Goal: Communication & Community: Answer question/provide support

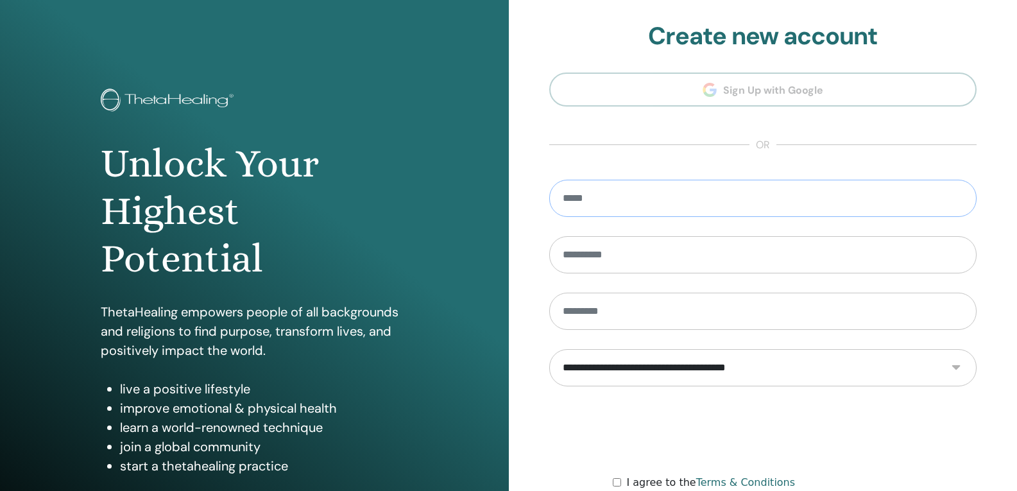
click at [582, 200] on input "email" at bounding box center [763, 198] width 428 height 37
click at [633, 196] on input "**********" at bounding box center [763, 198] width 428 height 37
type input "**********"
click at [635, 260] on input "text" at bounding box center [763, 254] width 428 height 37
type input "********"
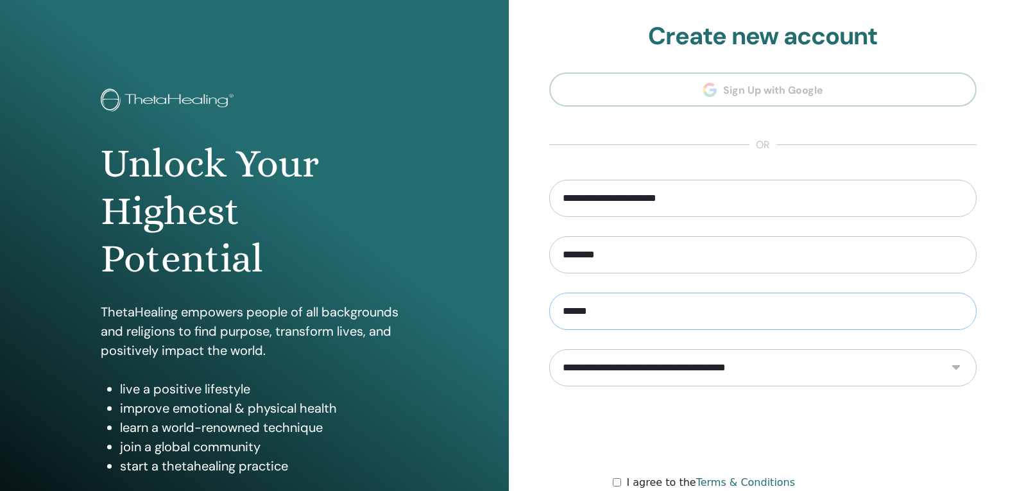
type input "******"
click at [678, 370] on select "**********" at bounding box center [763, 367] width 428 height 37
select select "***"
click at [549, 349] on select "**********" at bounding box center [763, 367] width 428 height 37
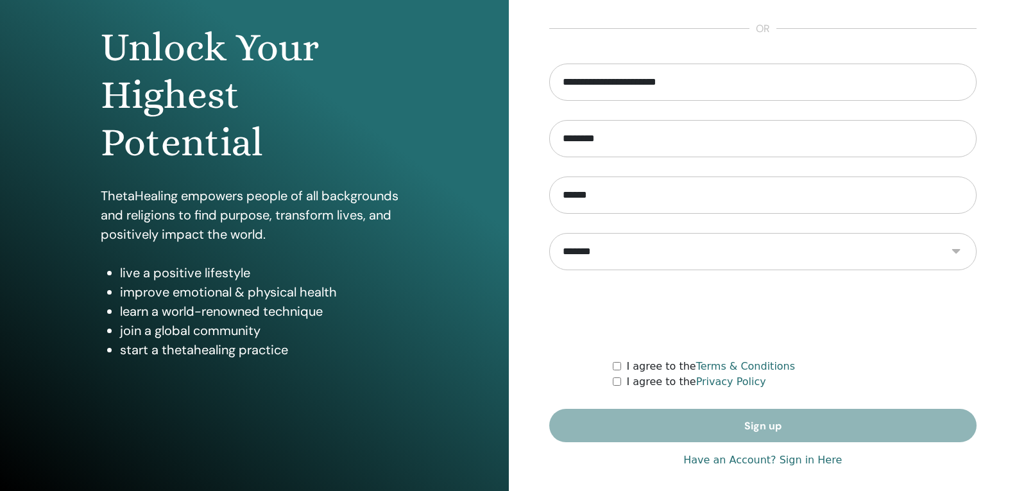
scroll to position [125, 0]
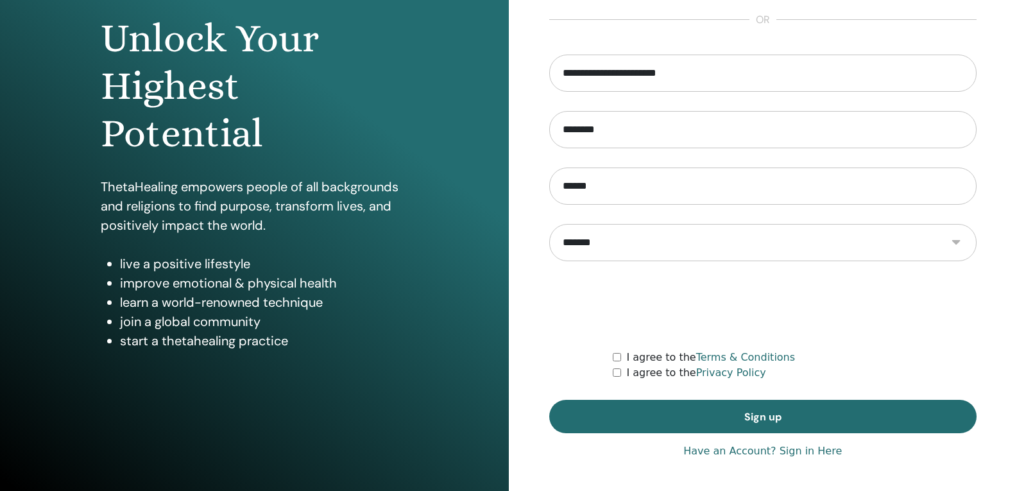
click at [797, 449] on link "Have an Account? Sign in Here" at bounding box center [763, 451] width 159 height 15
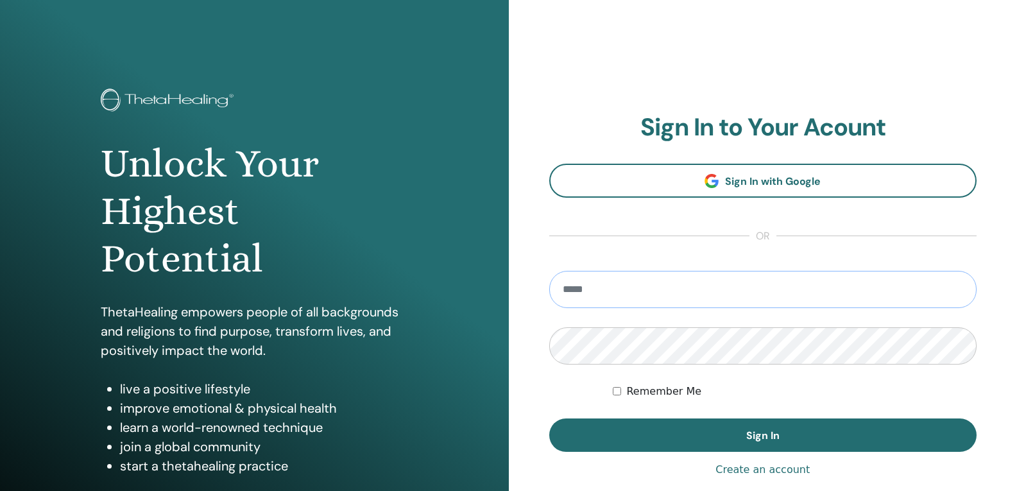
click at [587, 288] on input "email" at bounding box center [763, 289] width 428 height 37
type input "**********"
click at [549, 419] on button "Sign In" at bounding box center [763, 435] width 428 height 33
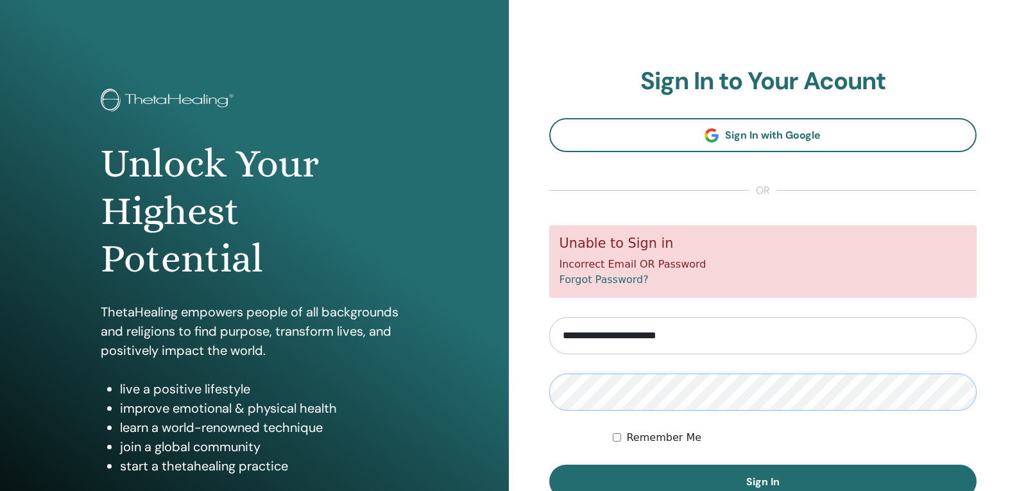
click at [549, 465] on button "Sign In" at bounding box center [763, 481] width 428 height 33
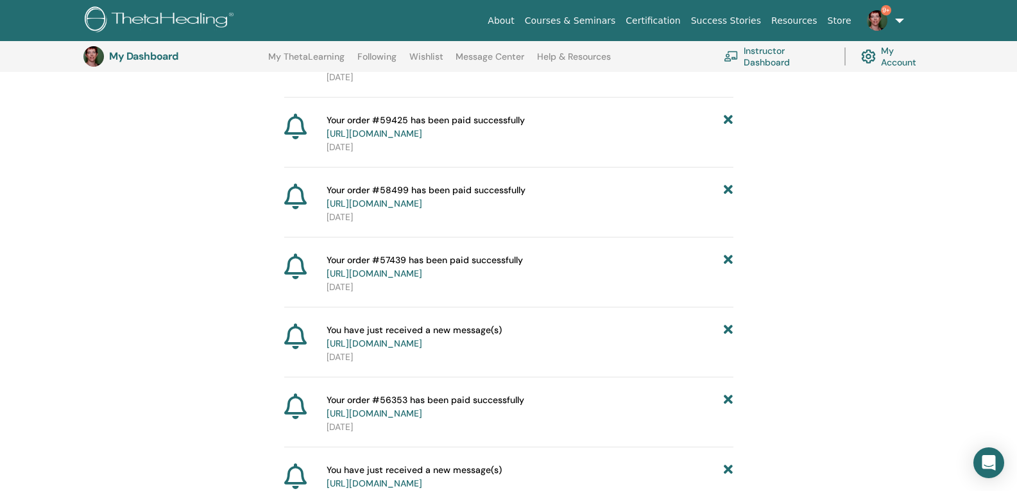
scroll to position [352, 0]
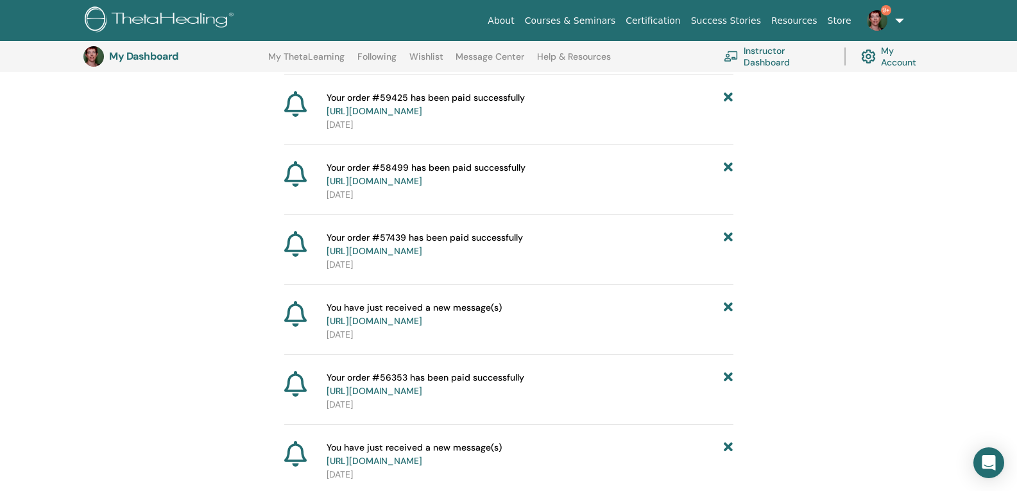
click at [422, 323] on link "[URL][DOMAIN_NAME]" at bounding box center [375, 321] width 96 height 12
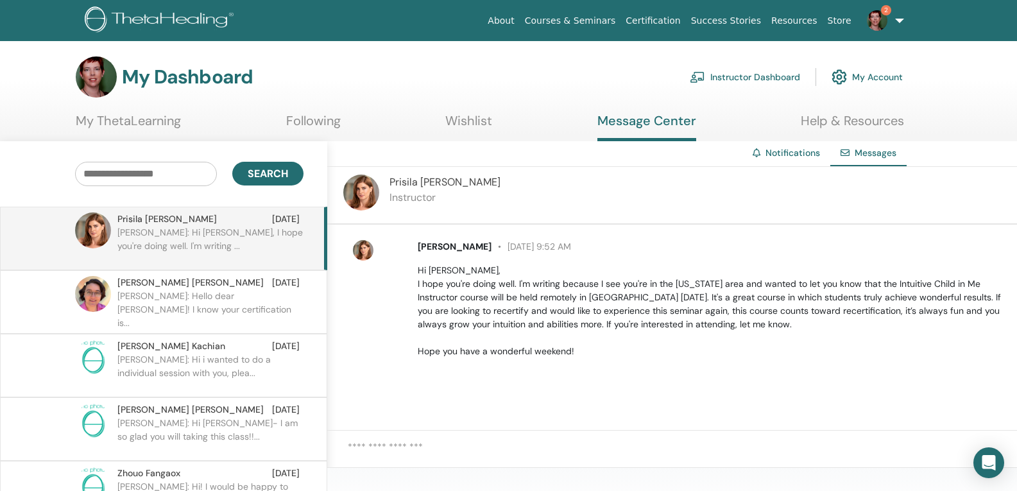
click at [238, 295] on p "[PERSON_NAME]: Hello dear [PERSON_NAME]! I know your certification is..." at bounding box center [210, 309] width 186 height 39
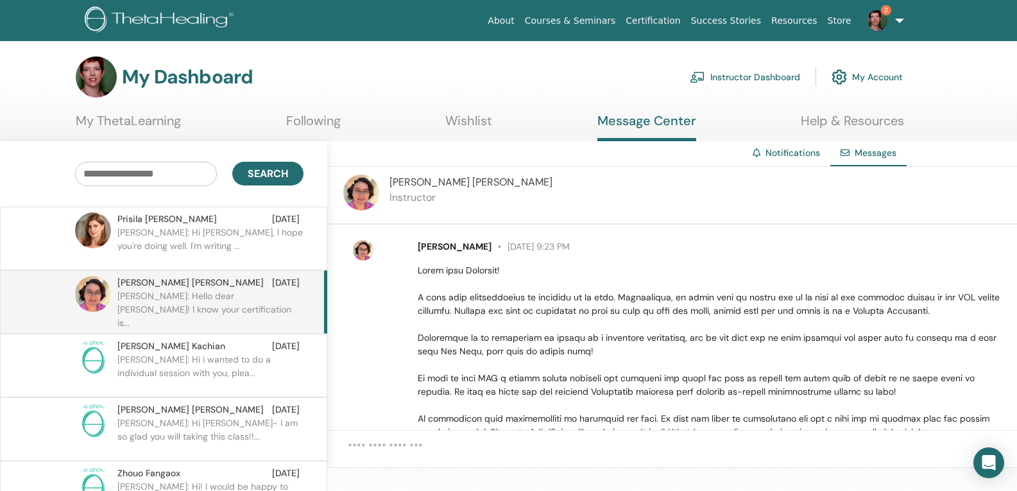
click at [864, 153] on span "Messages" at bounding box center [876, 153] width 42 height 12
click at [790, 155] on link "Notifications" at bounding box center [793, 153] width 55 height 12
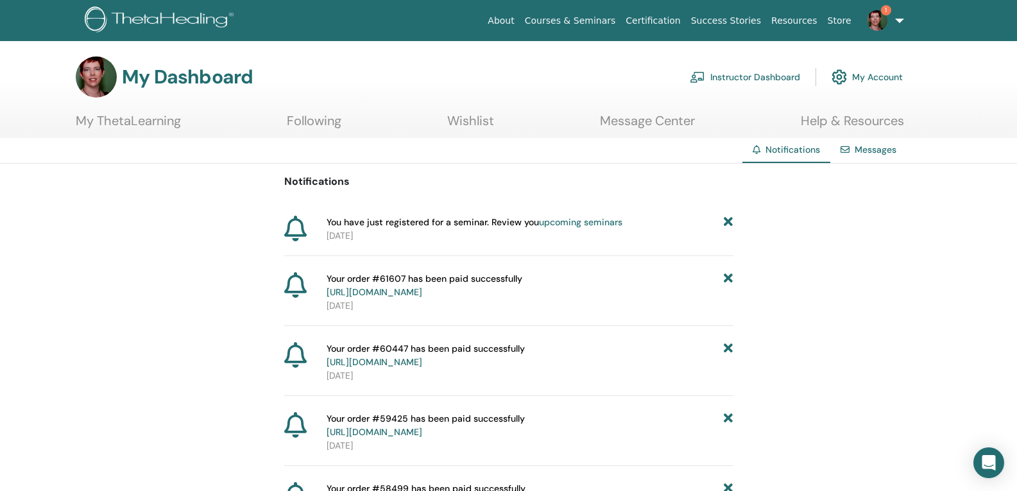
click at [899, 20] on link "1" at bounding box center [883, 20] width 53 height 41
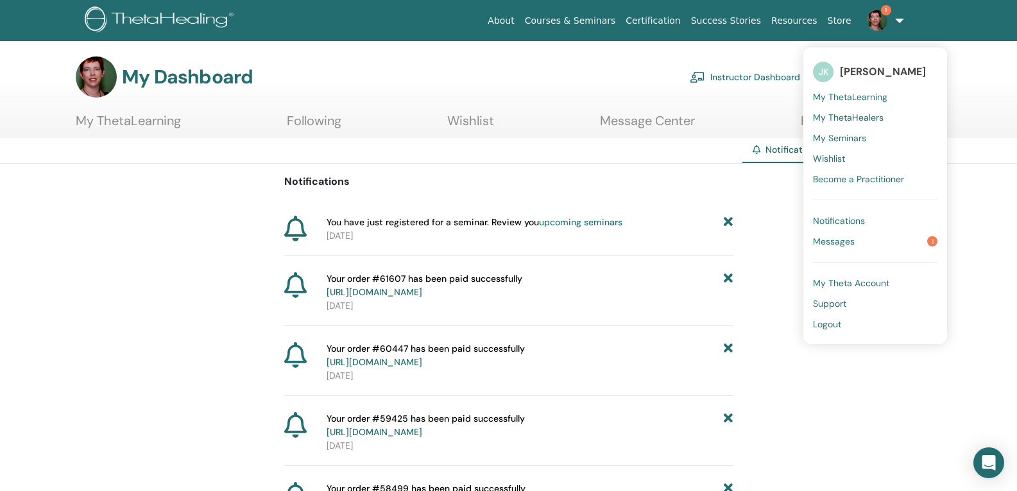
click at [842, 239] on span "Messages" at bounding box center [834, 242] width 42 height 12
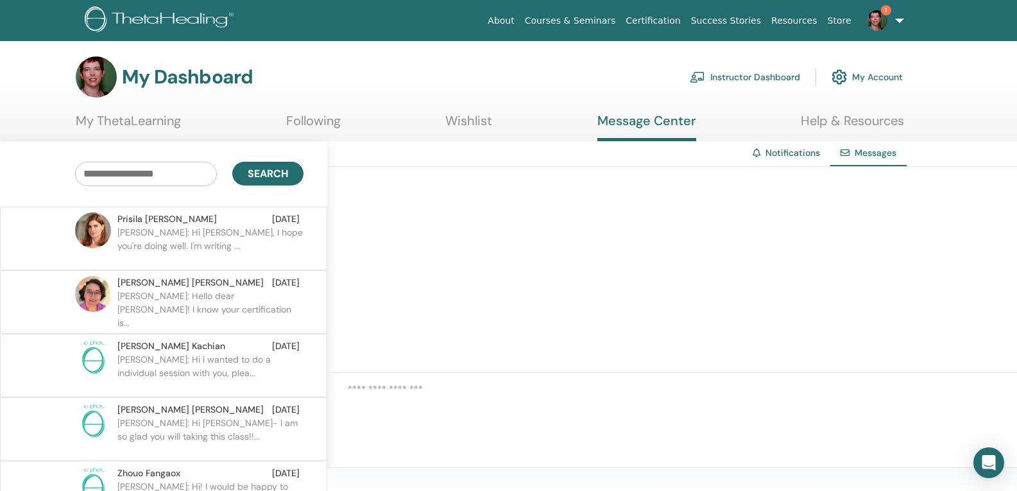
click at [235, 236] on p "Prisila: Hi Jennifer, I hope you're doing well. I'm writing ..." at bounding box center [210, 245] width 186 height 39
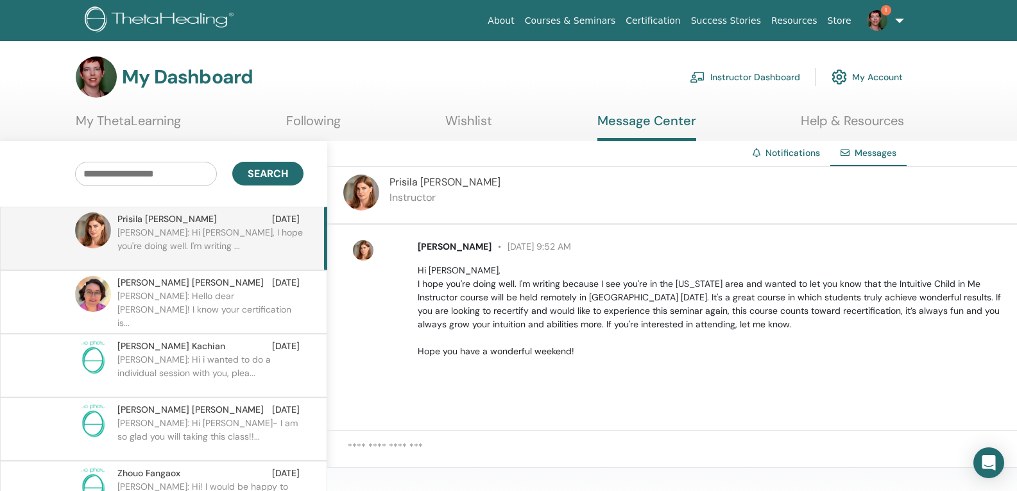
click at [224, 360] on p "Ruben: Hi i wanted to do a individual session with you, plea..." at bounding box center [210, 372] width 186 height 39
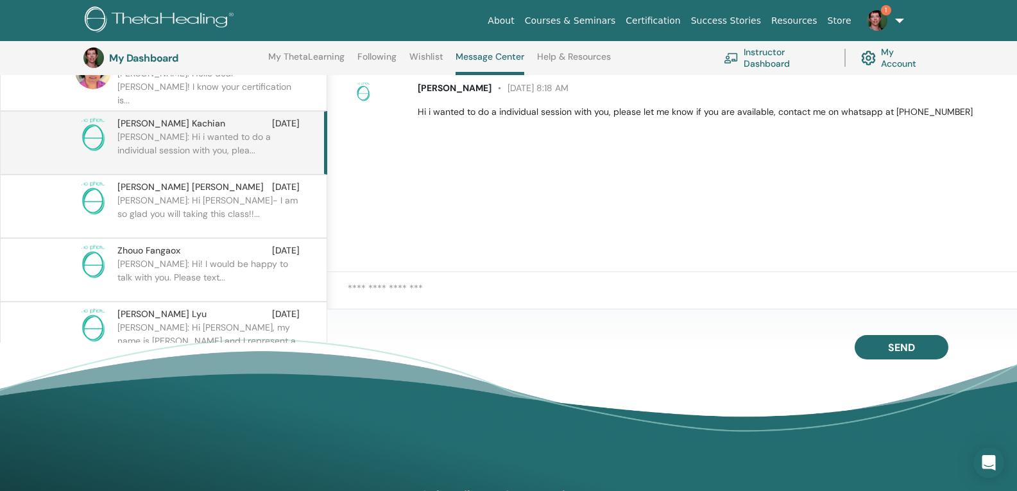
scroll to position [227, 0]
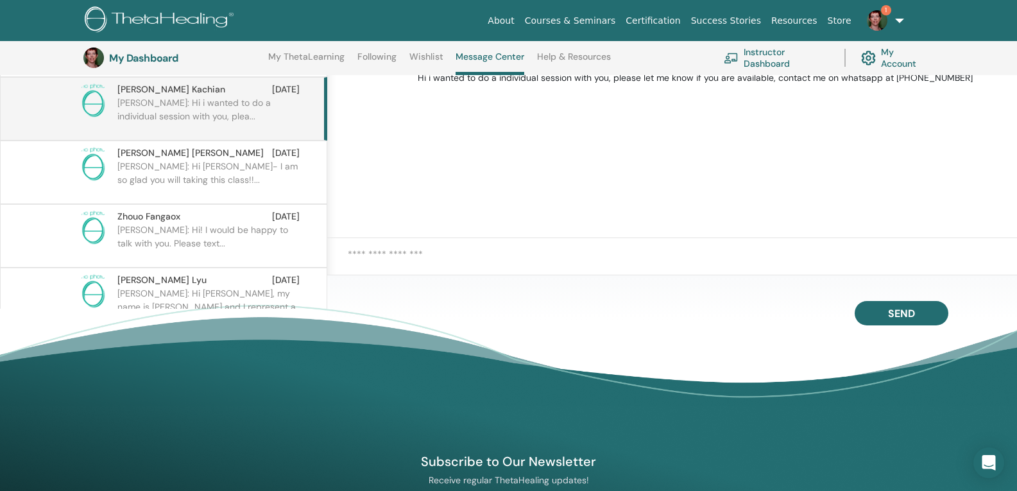
click at [374, 255] on textarea at bounding box center [683, 262] width 670 height 31
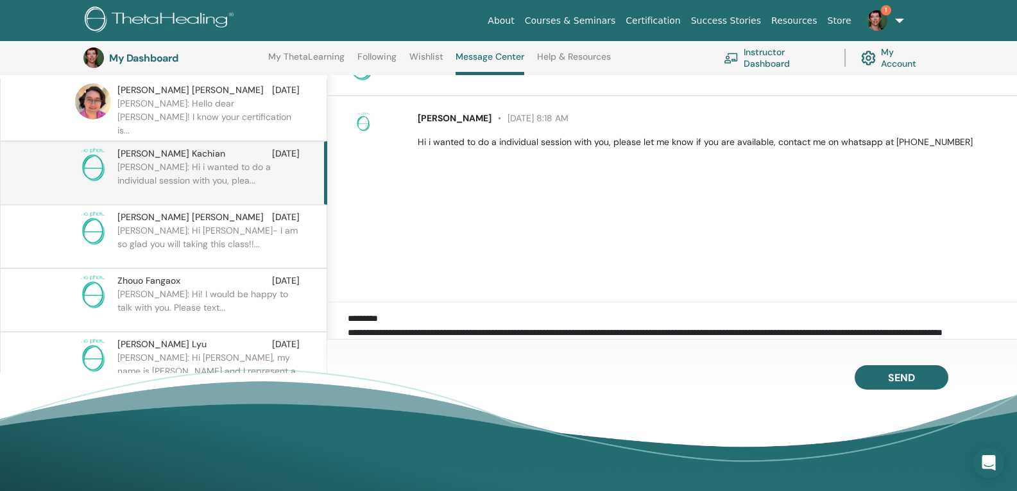
scroll to position [30, 0]
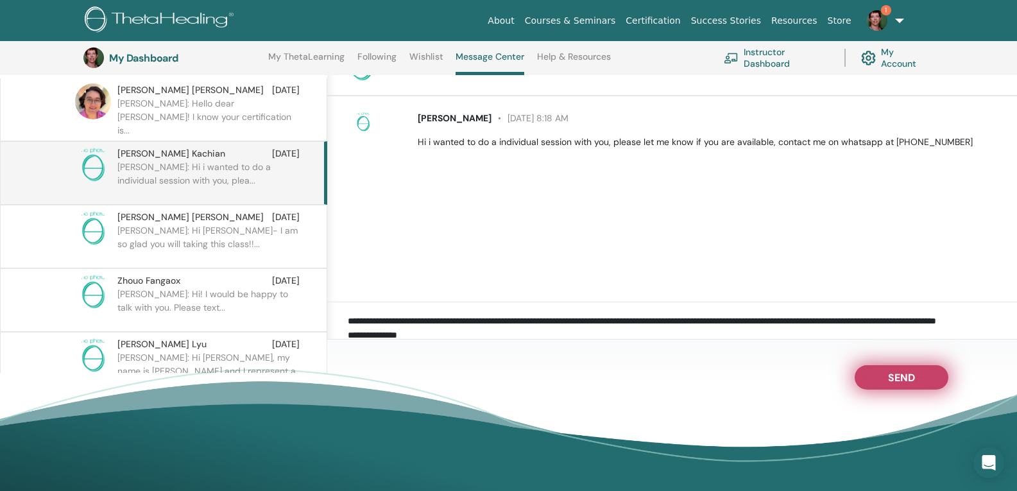
type textarea "**********"
click at [901, 378] on span "Send" at bounding box center [901, 375] width 27 height 9
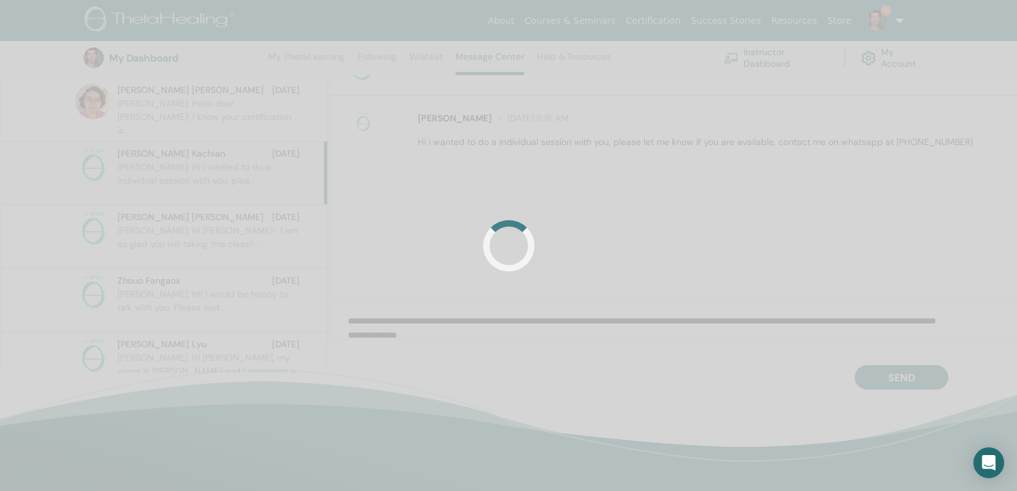
scroll to position [2, 0]
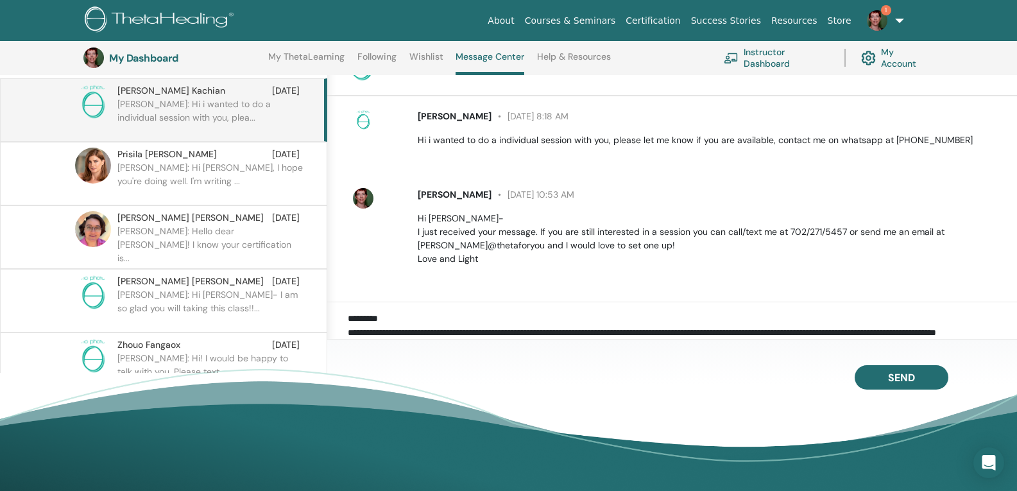
click at [768, 62] on link "Instructor Dashboard" at bounding box center [776, 58] width 105 height 28
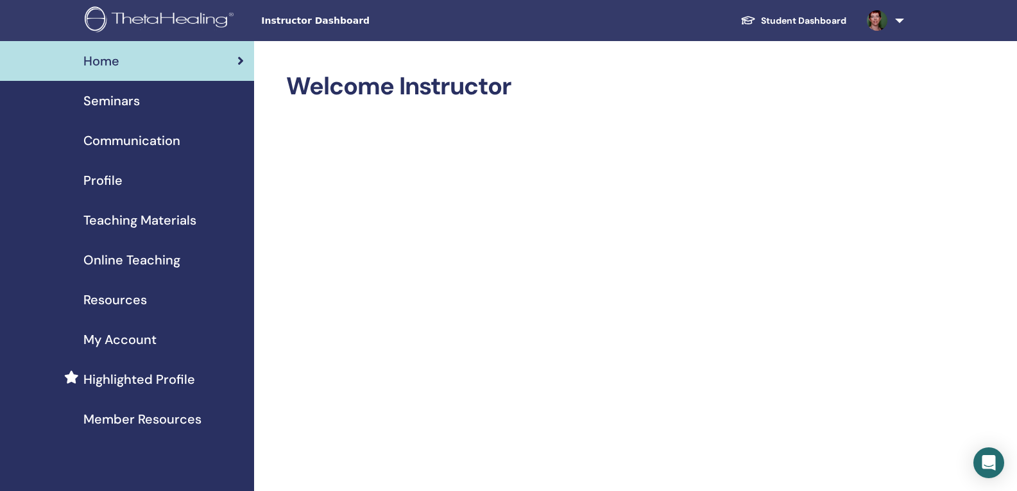
click at [95, 180] on span "Profile" at bounding box center [102, 180] width 39 height 19
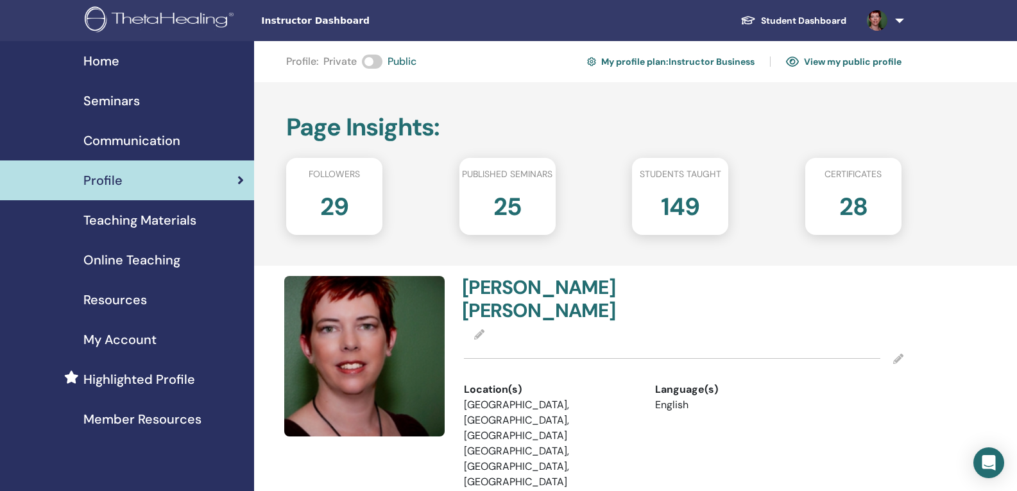
click at [854, 198] on h2 "28" at bounding box center [854, 204] width 28 height 36
click at [150, 142] on span "Communication" at bounding box center [131, 140] width 97 height 19
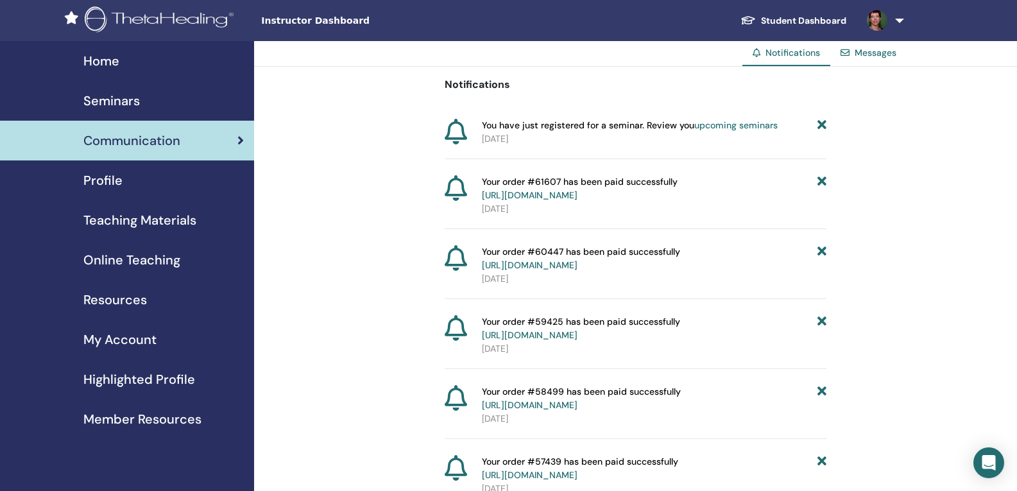
click at [144, 106] on div "Seminars" at bounding box center [127, 100] width 234 height 19
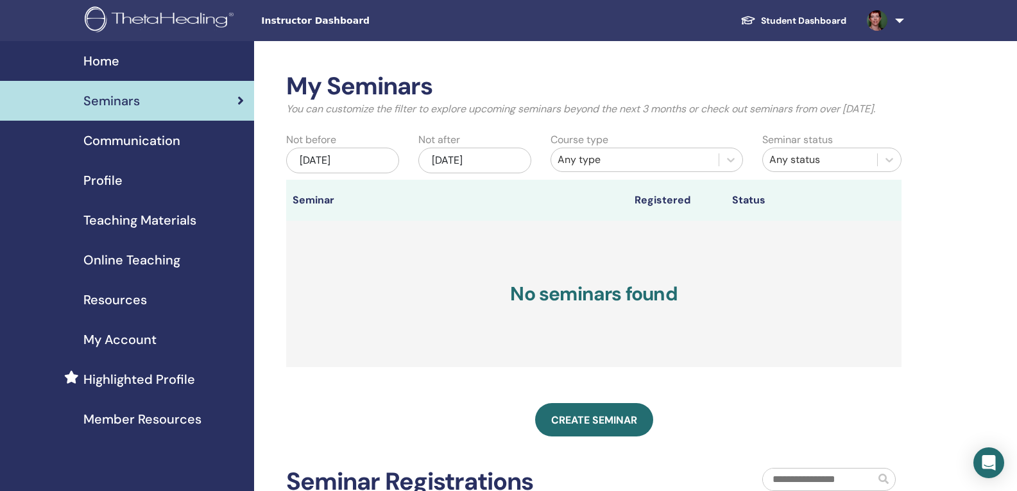
click at [157, 342] on div "My Account" at bounding box center [127, 339] width 234 height 19
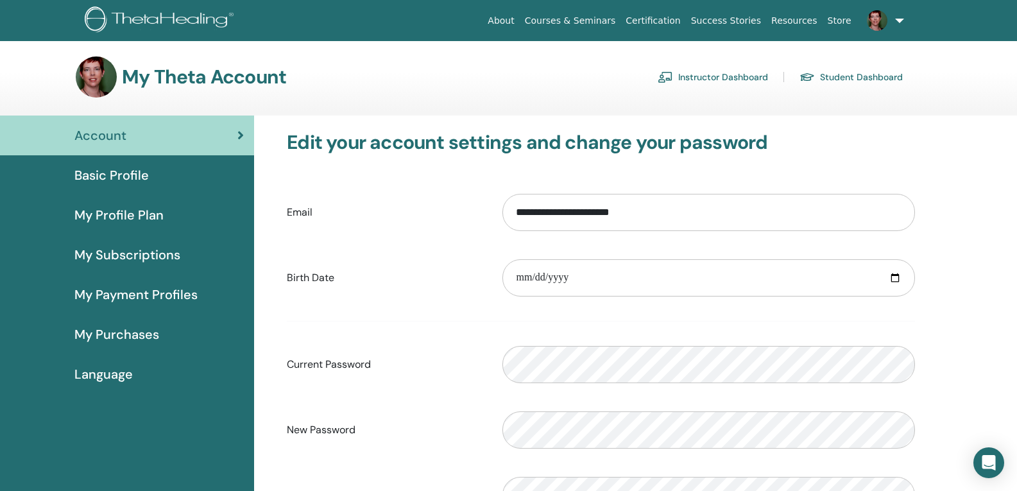
click at [136, 257] on span "My Subscriptions" at bounding box center [127, 254] width 106 height 19
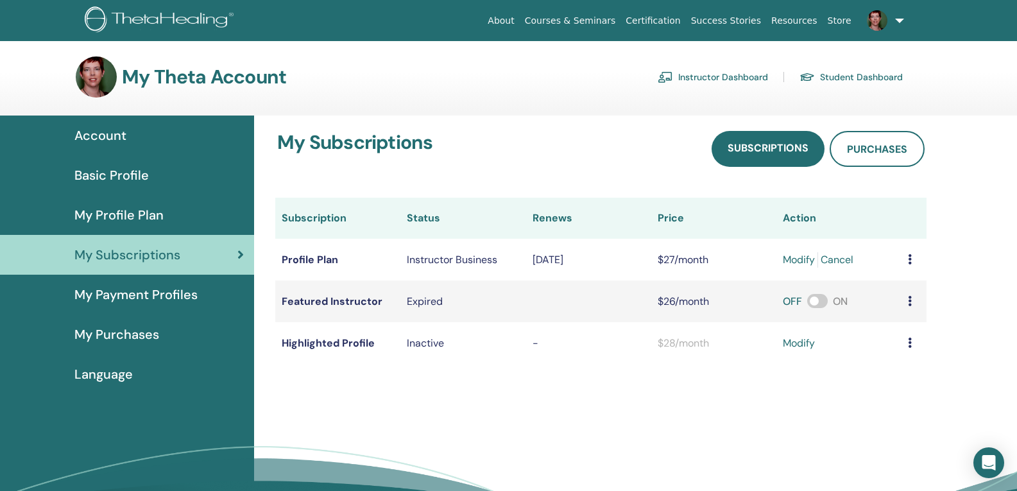
click at [913, 261] on td at bounding box center [914, 260] width 25 height 42
click at [910, 259] on icon at bounding box center [910, 259] width 4 height 10
click at [126, 217] on span "My Profile Plan" at bounding box center [118, 214] width 89 height 19
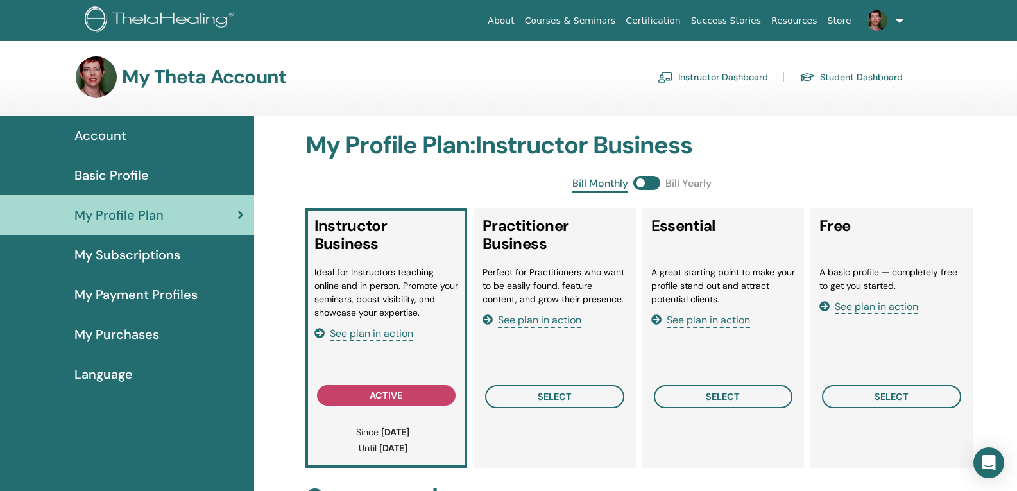
click at [124, 178] on span "Basic Profile" at bounding box center [111, 175] width 74 height 19
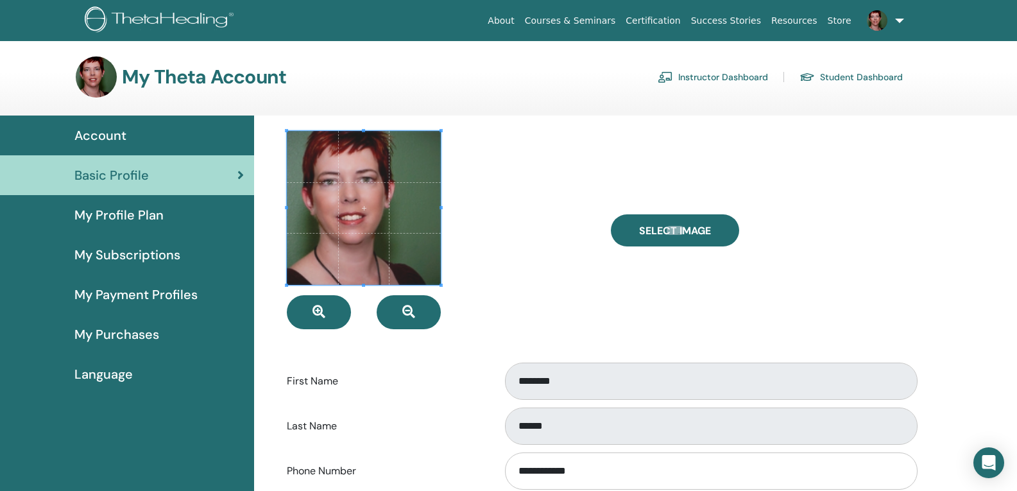
click at [121, 134] on span "Account" at bounding box center [100, 135] width 52 height 19
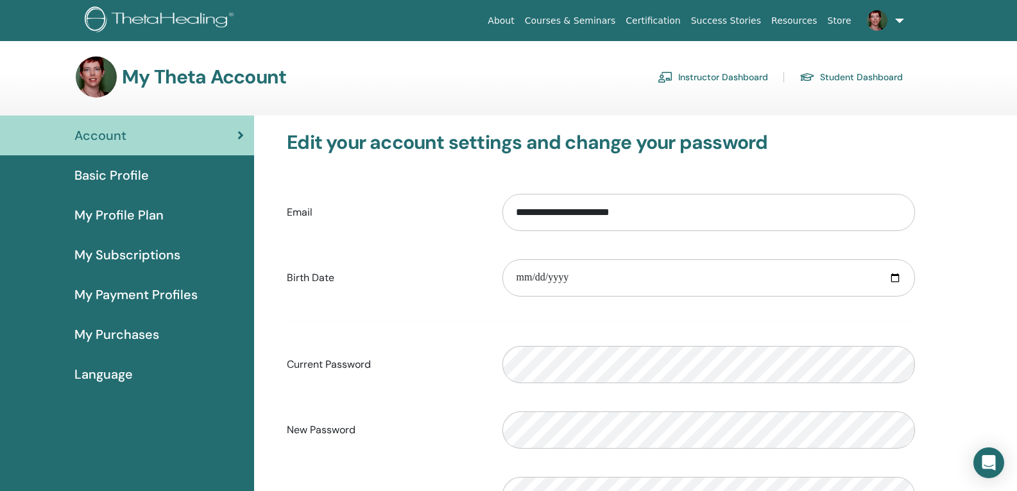
click at [678, 22] on link "Certification" at bounding box center [653, 21] width 65 height 24
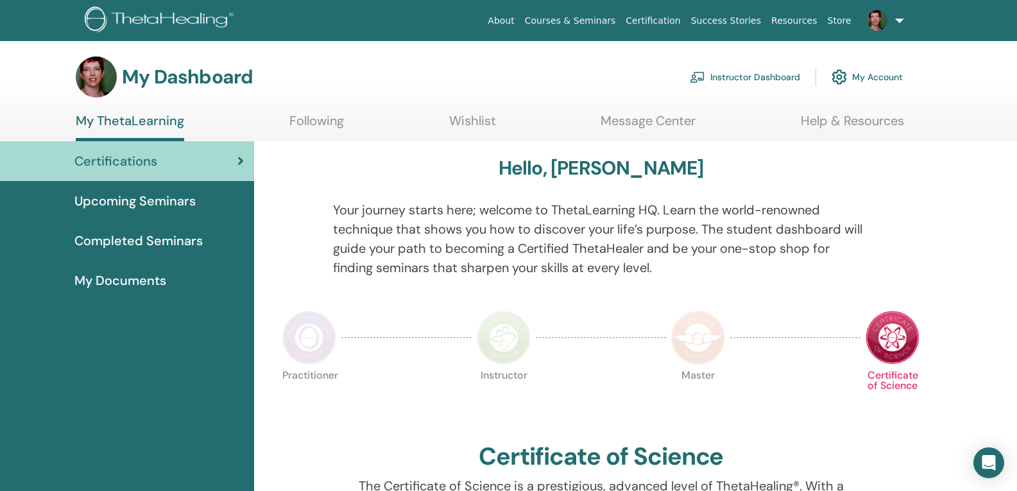
click at [879, 76] on link "My Account" at bounding box center [867, 77] width 71 height 28
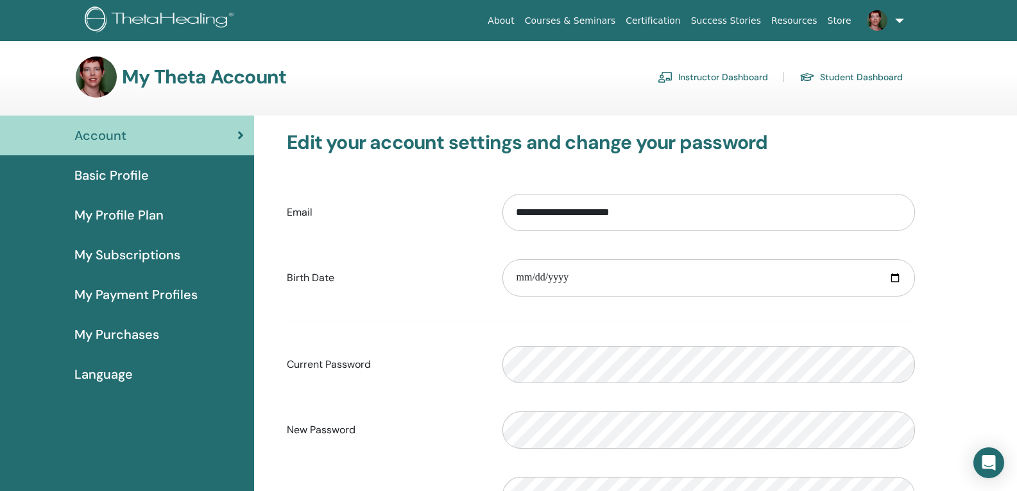
click at [901, 19] on link at bounding box center [883, 20] width 53 height 41
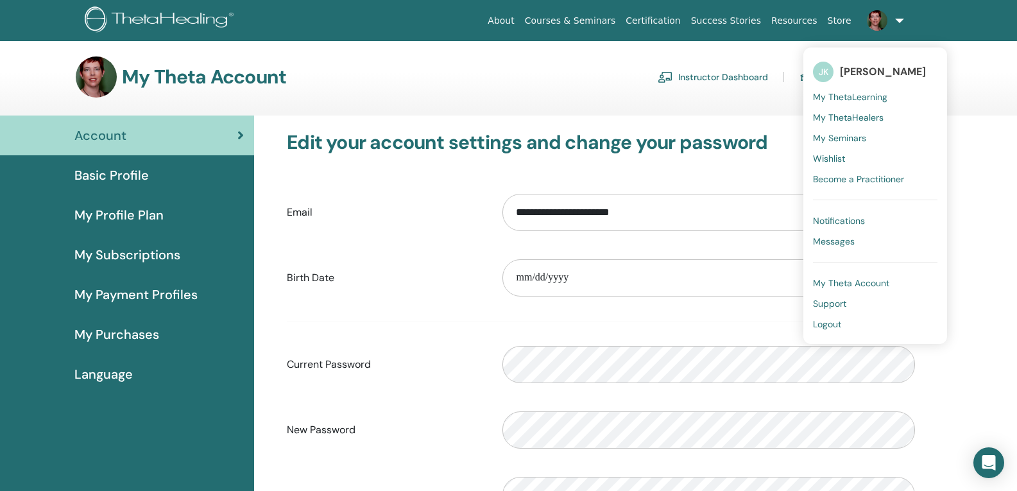
click at [872, 115] on span "My ThetaHealers" at bounding box center [848, 118] width 71 height 12
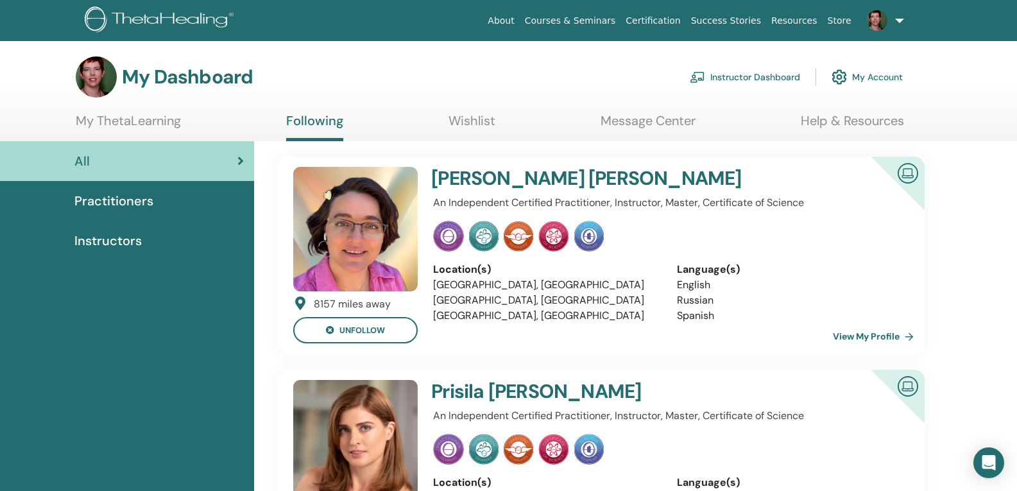
click at [119, 199] on span "Practitioners" at bounding box center [113, 200] width 79 height 19
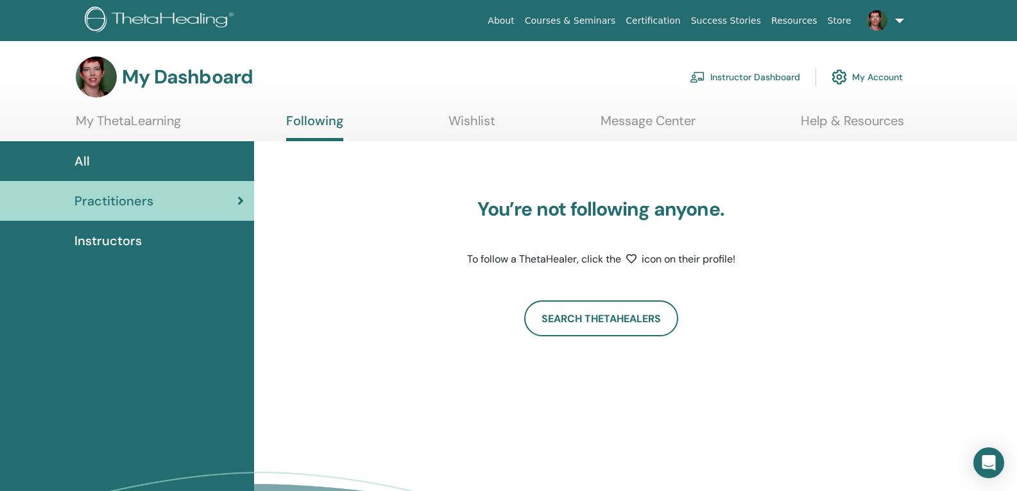
click at [121, 240] on span "Instructors" at bounding box center [107, 240] width 67 height 19
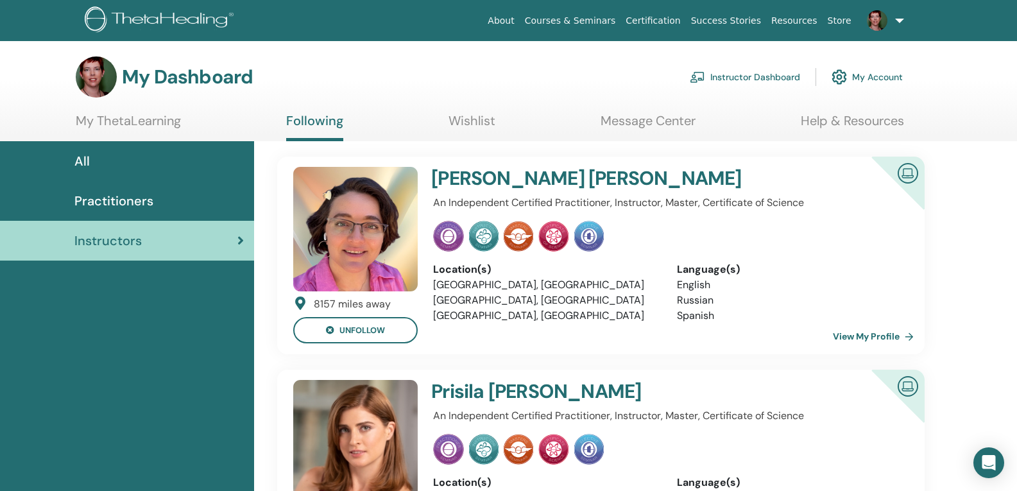
click at [899, 19] on link at bounding box center [883, 20] width 53 height 41
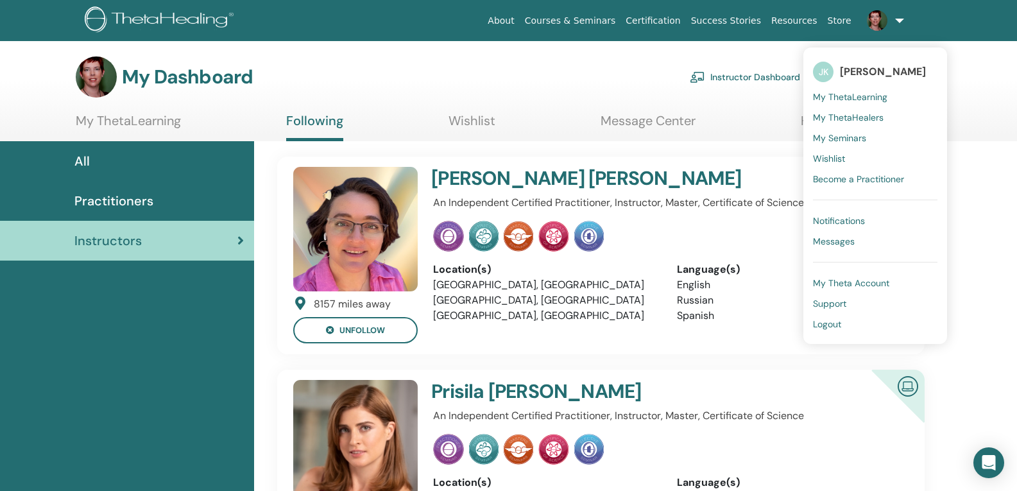
click at [836, 161] on span "Wishlist" at bounding box center [829, 159] width 32 height 12
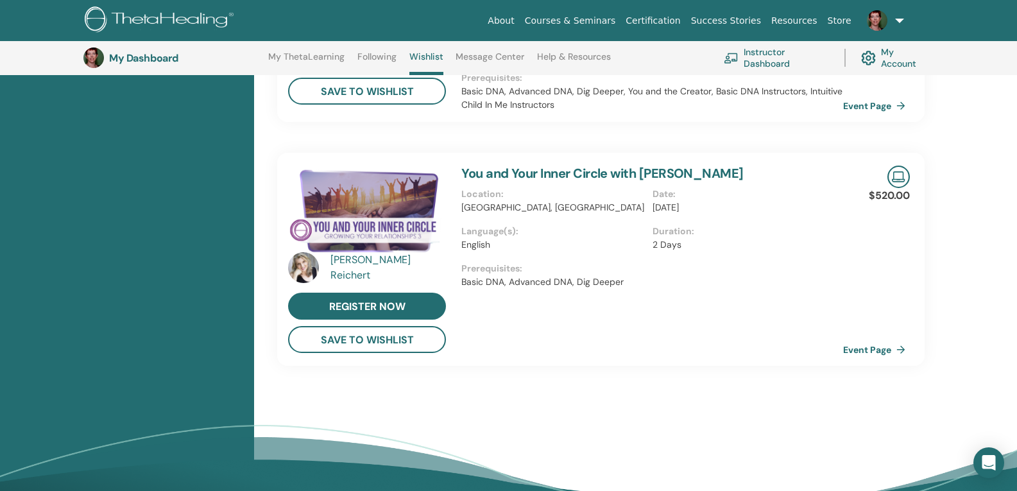
scroll to position [869, 0]
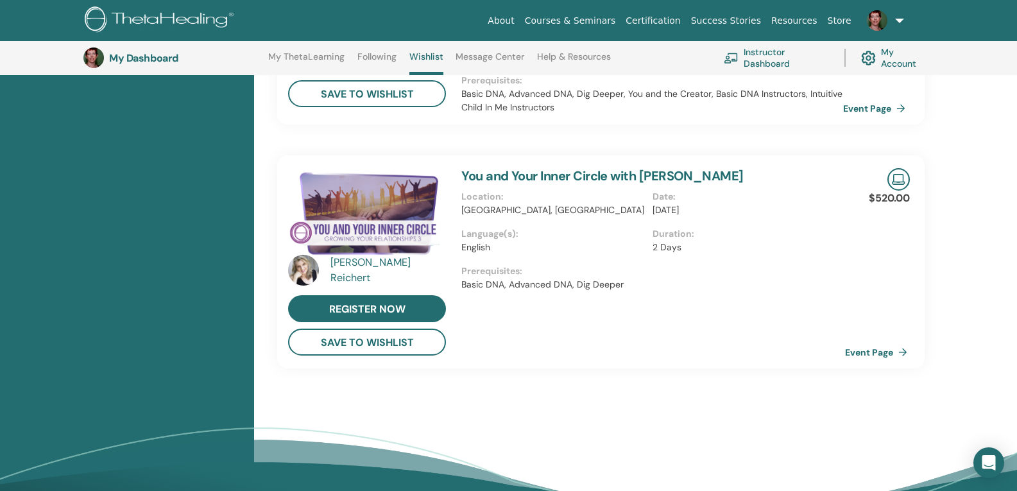
click at [856, 349] on link "Event Page" at bounding box center [878, 352] width 67 height 19
